Goal: Find specific page/section: Find specific page/section

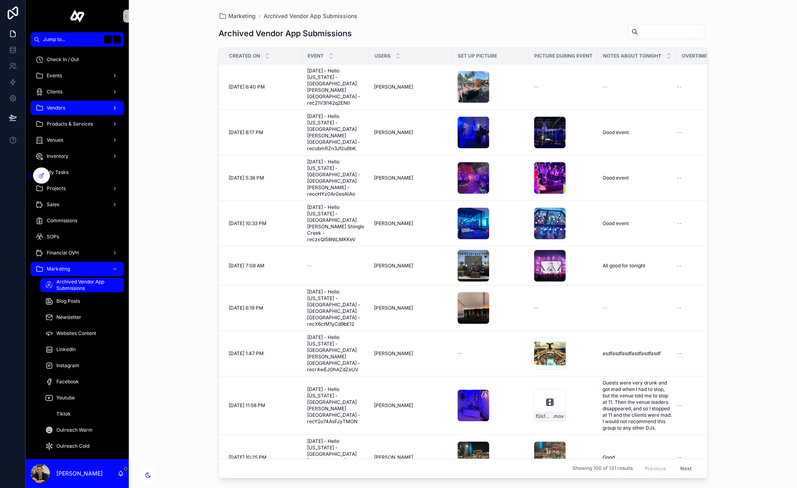
click at [72, 111] on div "Vendors" at bounding box center [77, 107] width 84 height 13
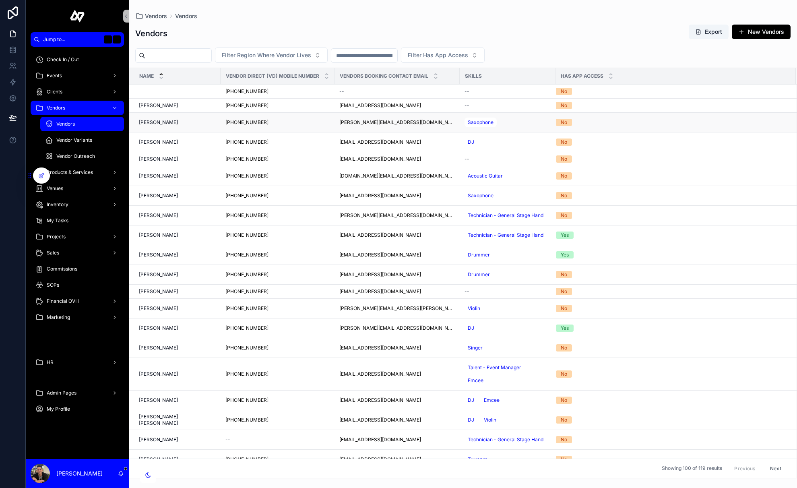
click at [157, 122] on span "[PERSON_NAME]" at bounding box center [158, 122] width 39 height 6
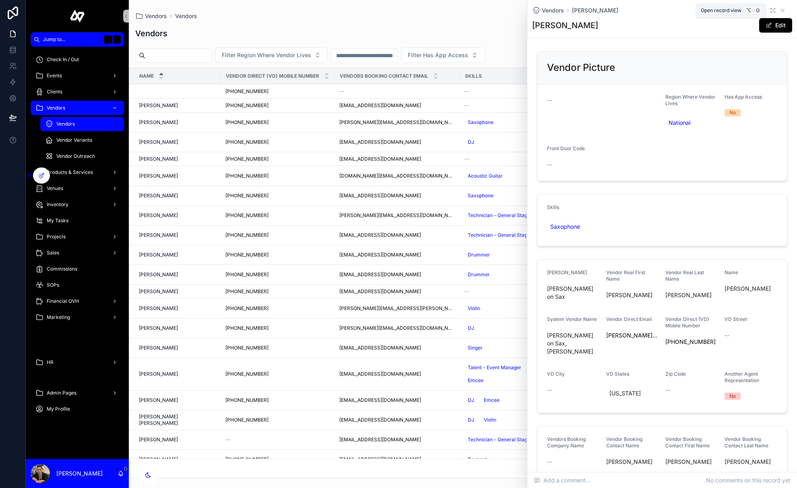
click at [772, 12] on icon "scrollable content" at bounding box center [773, 10] width 6 height 6
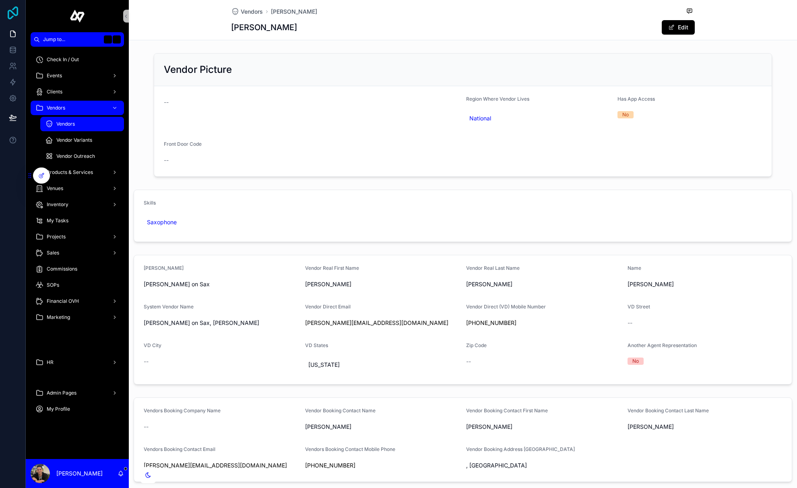
click at [9, 12] on icon at bounding box center [13, 12] width 16 height 13
